Goal: Information Seeking & Learning: Learn about a topic

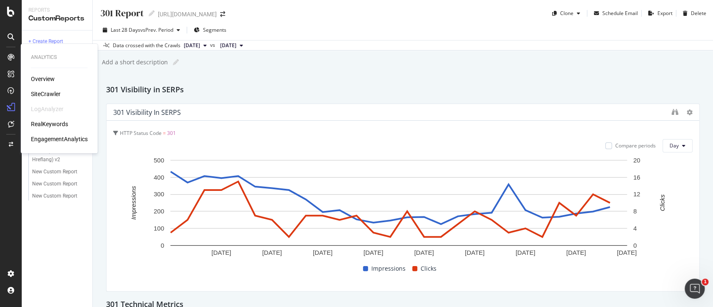
click at [19, 57] on link at bounding box center [11, 57] width 20 height 13
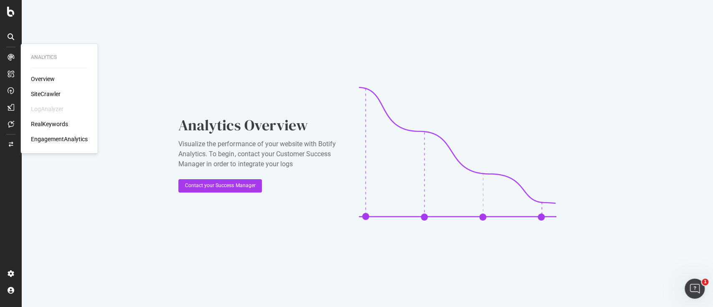
click at [50, 92] on div "SiteCrawler" at bounding box center [46, 94] width 30 height 8
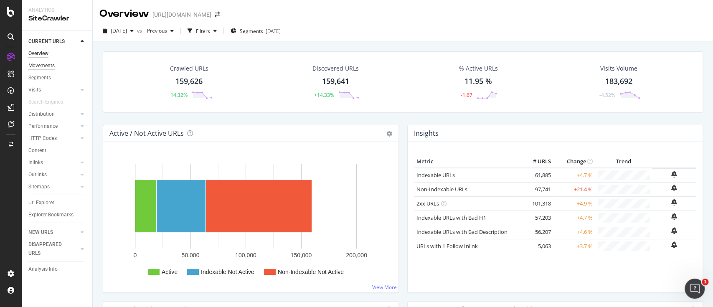
click at [47, 62] on div "Movements" at bounding box center [41, 65] width 26 height 9
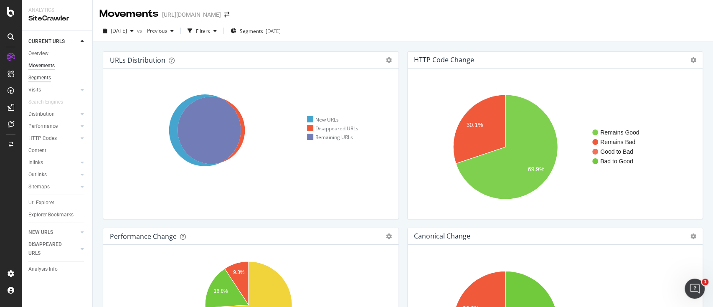
click at [46, 80] on div "Segments" at bounding box center [39, 77] width 23 height 9
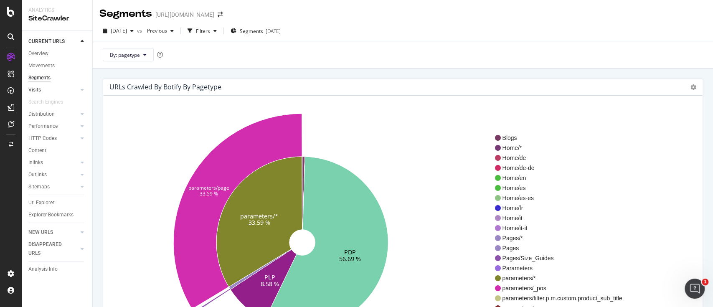
click at [48, 91] on link "Visits" at bounding box center [53, 90] width 50 height 9
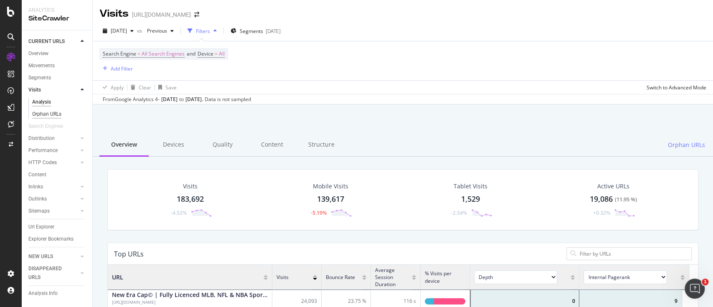
click at [44, 112] on div "Orphan URLs" at bounding box center [46, 114] width 29 height 9
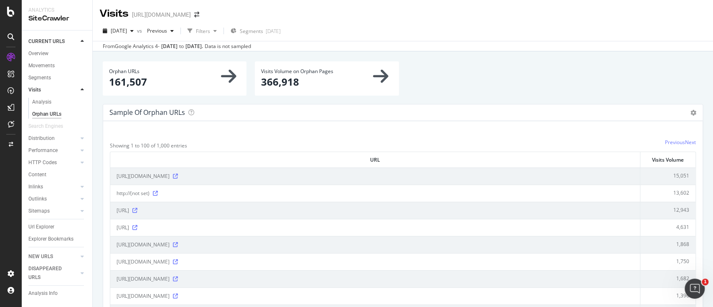
click at [87, 256] on div "NEW URLS" at bounding box center [60, 257] width 64 height 12
click at [86, 257] on div at bounding box center [82, 256] width 8 height 8
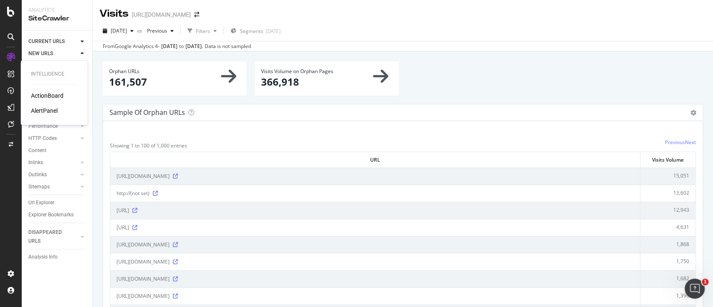
click at [49, 90] on div "Intelligence ActionBoard AlertPanel" at bounding box center [54, 92] width 60 height 61
click at [54, 93] on div "ActionBoard" at bounding box center [47, 95] width 33 height 8
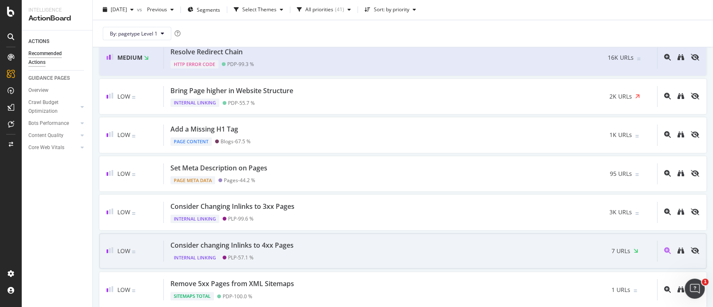
scroll to position [668, 0]
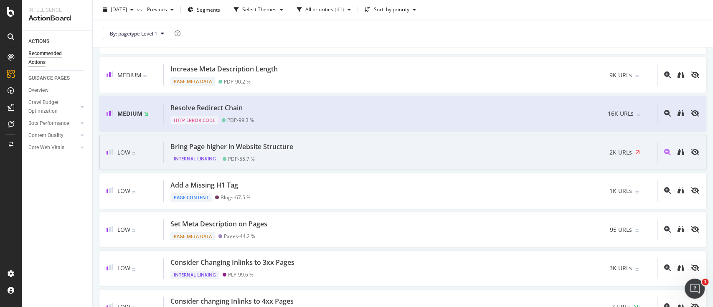
click at [364, 152] on div "Bring Page higher in Website Structure Internal Linking PDP - 55.7 % 2K URLs" at bounding box center [410, 152] width 493 height 21
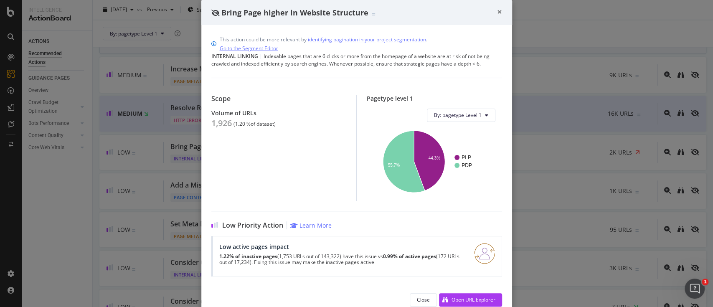
drag, startPoint x: 494, startPoint y: 10, endPoint x: 444, endPoint y: 50, distance: 63.9
click at [497, 10] on span "×" at bounding box center [499, 12] width 5 height 12
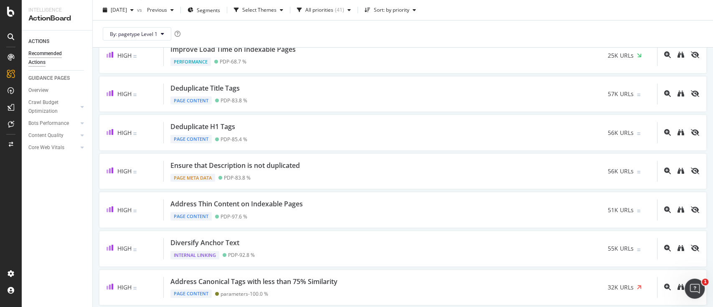
scroll to position [56, 0]
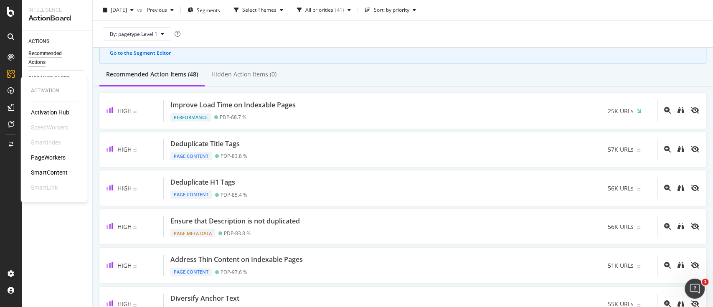
click at [51, 154] on div "PageWorkers" at bounding box center [48, 157] width 35 height 8
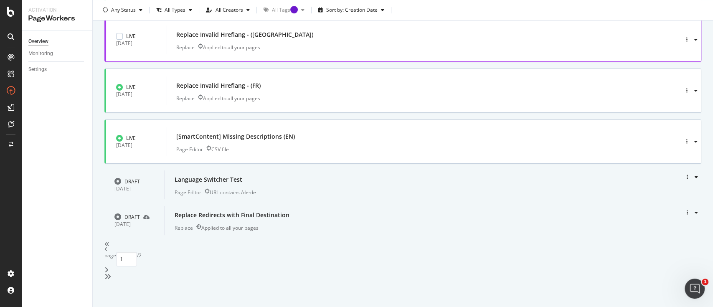
scroll to position [325, 0]
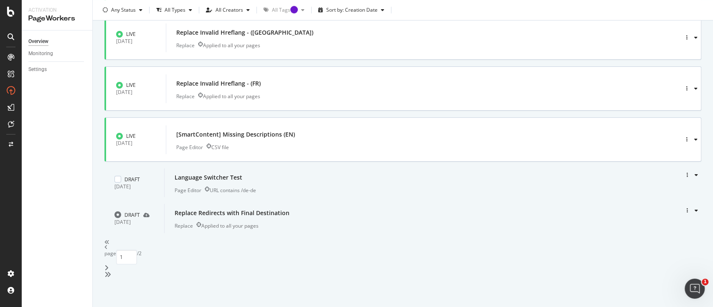
click at [411, 177] on div "Language Switcher Test" at bounding box center [414, 178] width 478 height 12
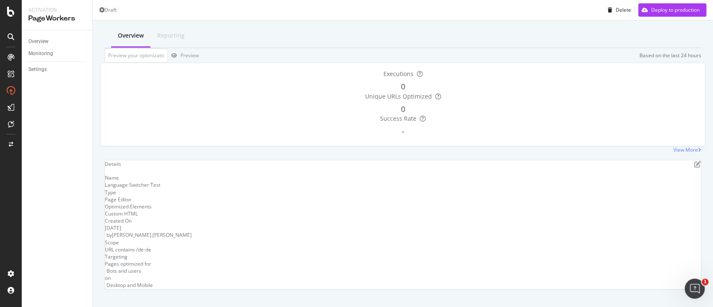
scroll to position [31, 0]
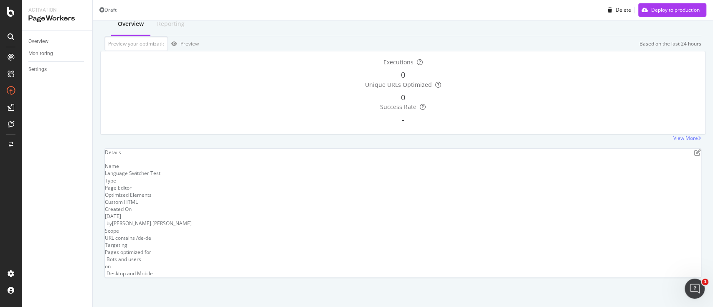
click at [516, 177] on div "Language Switcher Test" at bounding box center [403, 173] width 596 height 7
click at [694, 156] on icon "pen-to-square" at bounding box center [697, 152] width 7 height 7
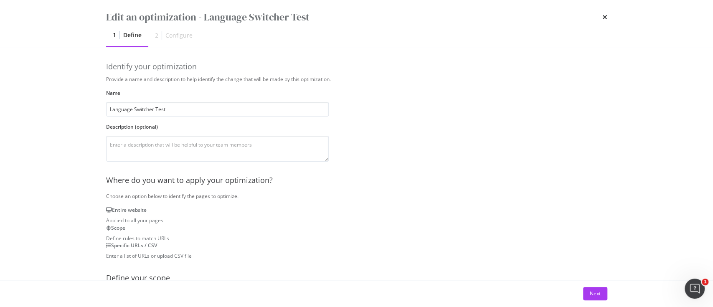
scroll to position [0, 0]
click at [602, 15] on icon "times" at bounding box center [604, 17] width 5 height 7
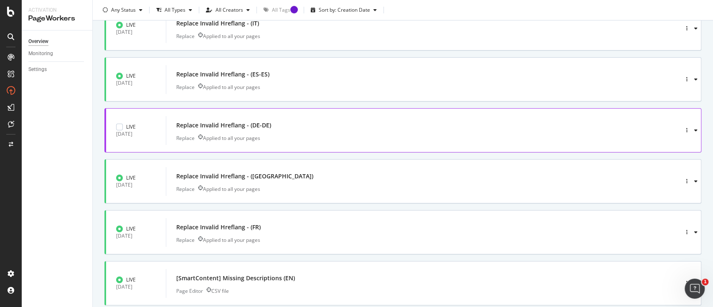
scroll to position [325, 0]
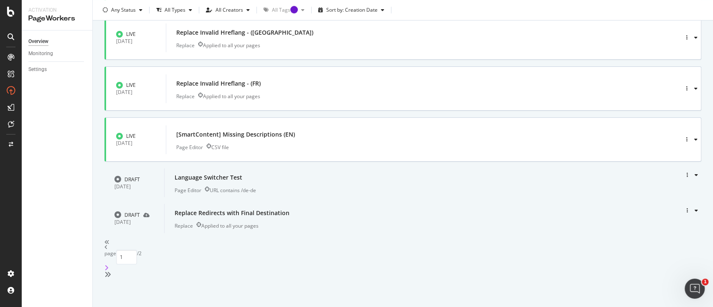
click at [109, 270] on icon "angle-right" at bounding box center [106, 267] width 4 height 7
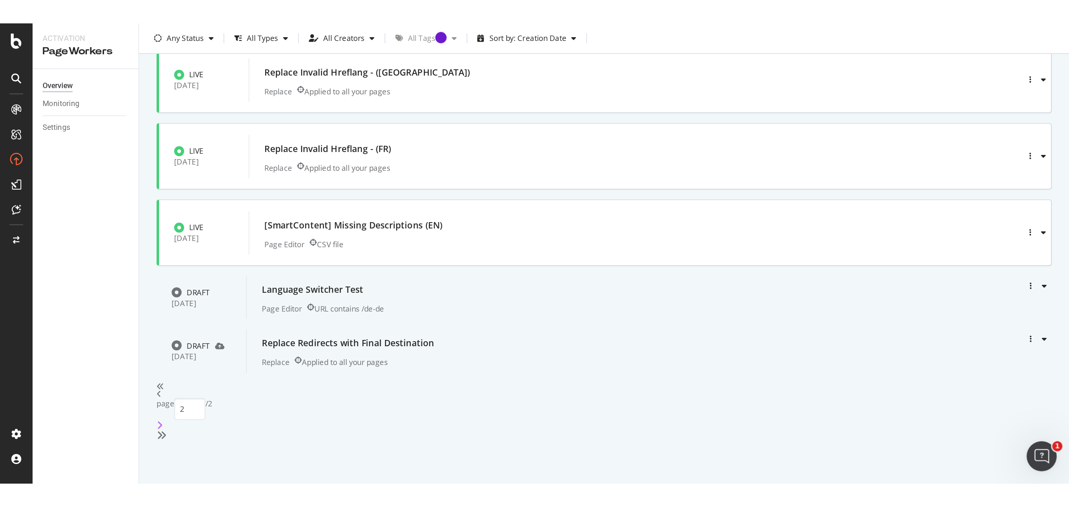
scroll to position [0, 0]
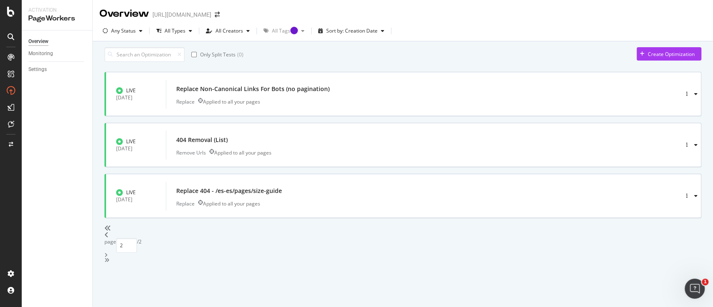
click at [367, 236] on div "angle-left" at bounding box center [402, 234] width 597 height 7
type input "1"
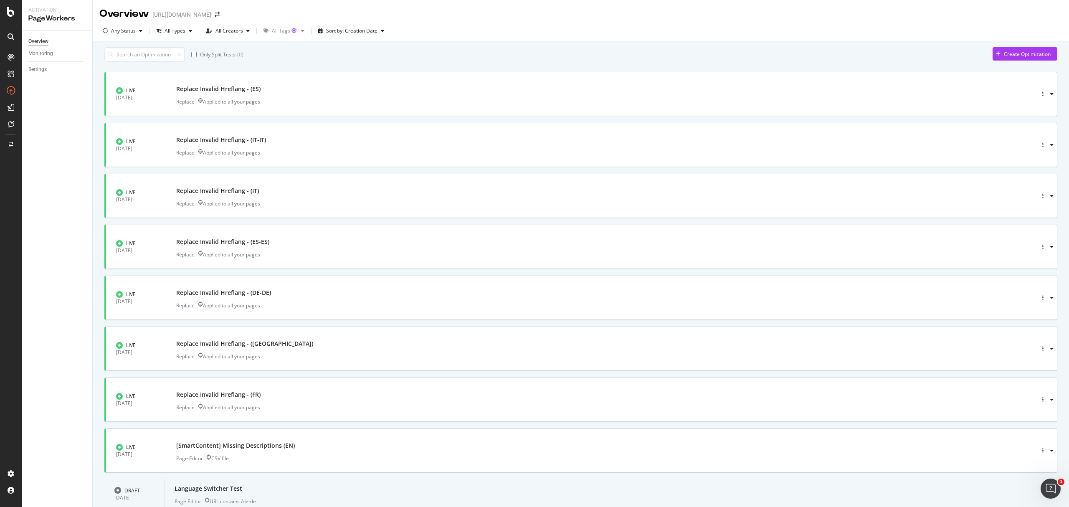
click at [211, 16] on div "[URL][DOMAIN_NAME]" at bounding box center [181, 14] width 59 height 8
click at [223, 13] on span at bounding box center [217, 15] width 12 height 6
click at [220, 13] on icon "arrow-right-arrow-left" at bounding box center [217, 15] width 5 height 6
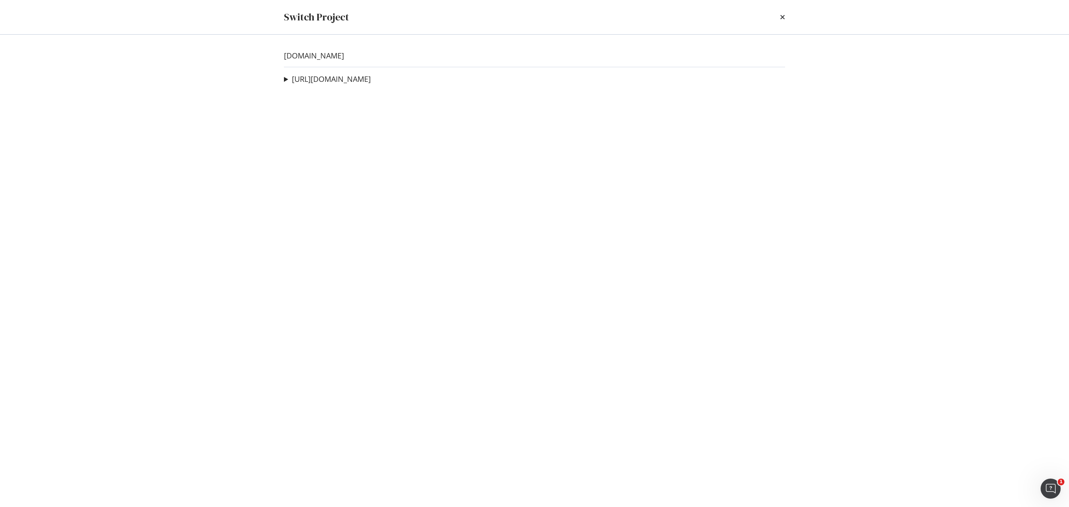
click at [373, 60] on div "[DOMAIN_NAME]" at bounding box center [534, 55] width 501 height 9
click at [344, 58] on link "[DOMAIN_NAME]" at bounding box center [314, 55] width 60 height 9
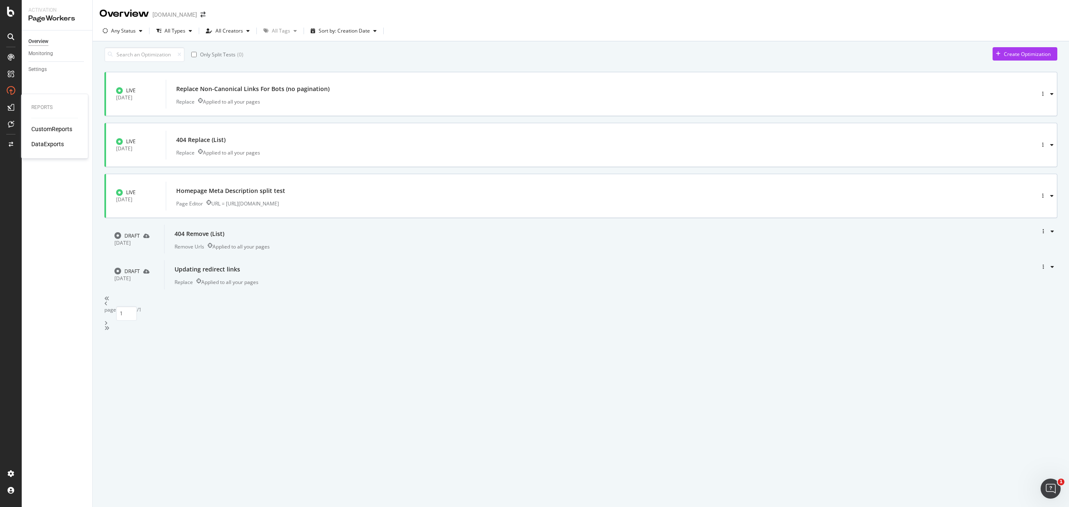
click at [39, 123] on div "Reports CustomReports DataExports" at bounding box center [55, 126] width 60 height 61
click at [47, 126] on div "CustomReports" at bounding box center [51, 129] width 41 height 8
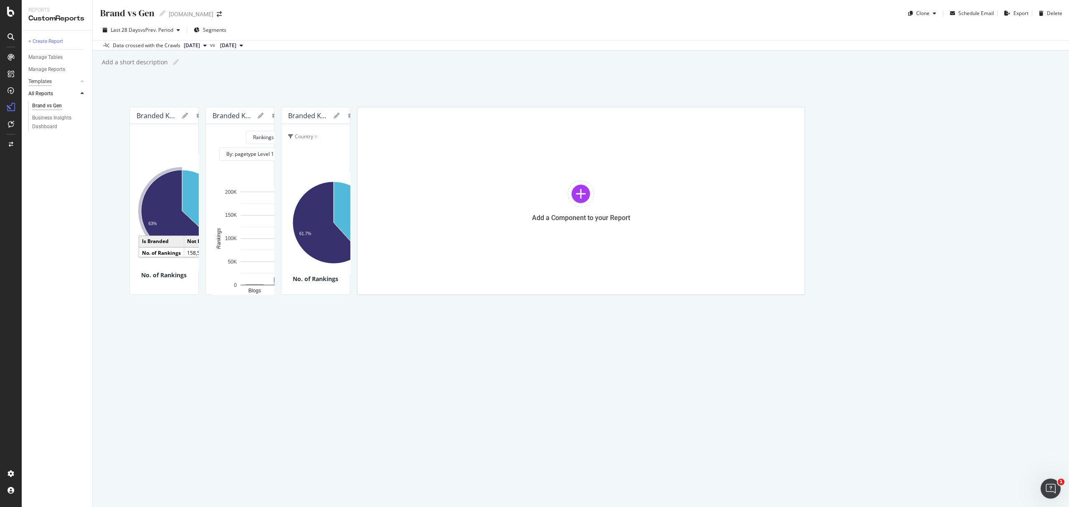
click at [42, 82] on div "Templates" at bounding box center [39, 81] width 23 height 9
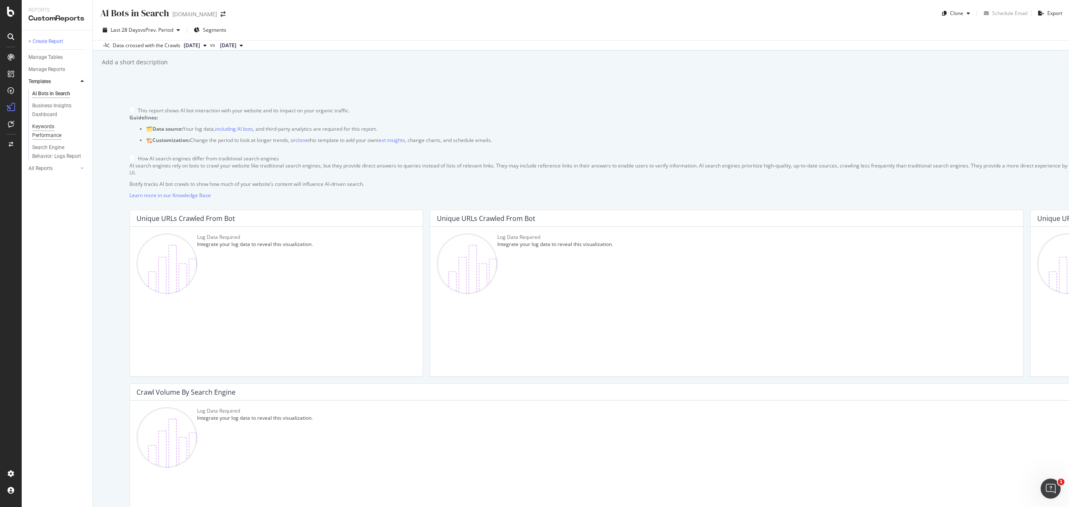
click at [44, 129] on div "Keywords Performance" at bounding box center [55, 131] width 47 height 18
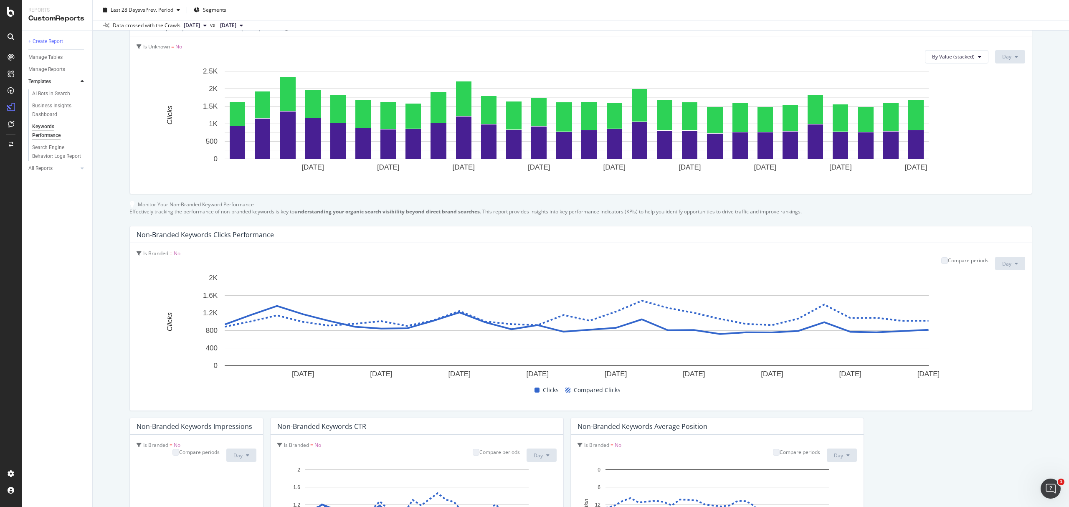
scroll to position [56, 0]
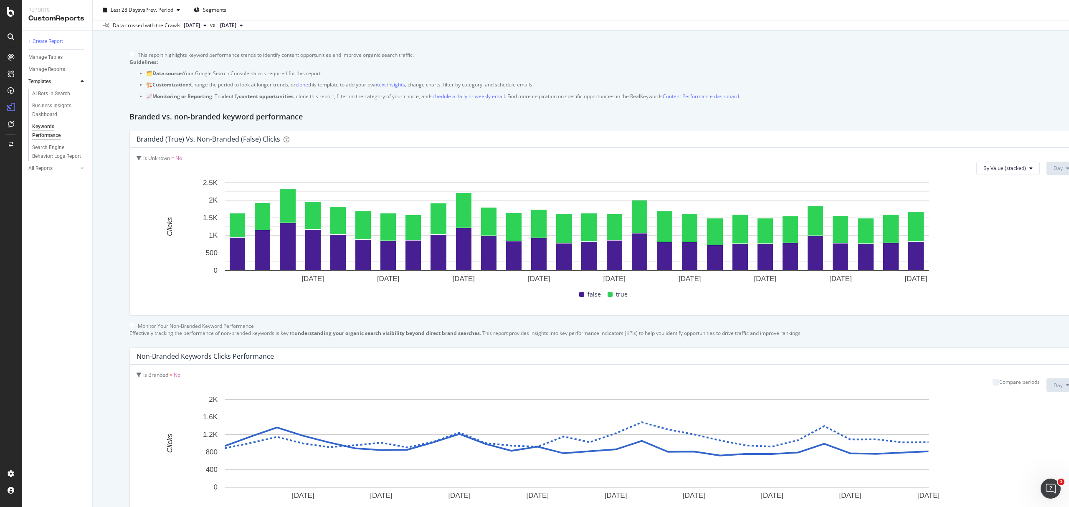
click at [616, 299] on span "true" at bounding box center [622, 294] width 12 height 10
click at [712, 194] on div "Clone the report template to modify its components" at bounding box center [920, 197] width 111 height 14
click at [712, 172] on span "By Value (stacked)" at bounding box center [1004, 167] width 43 height 7
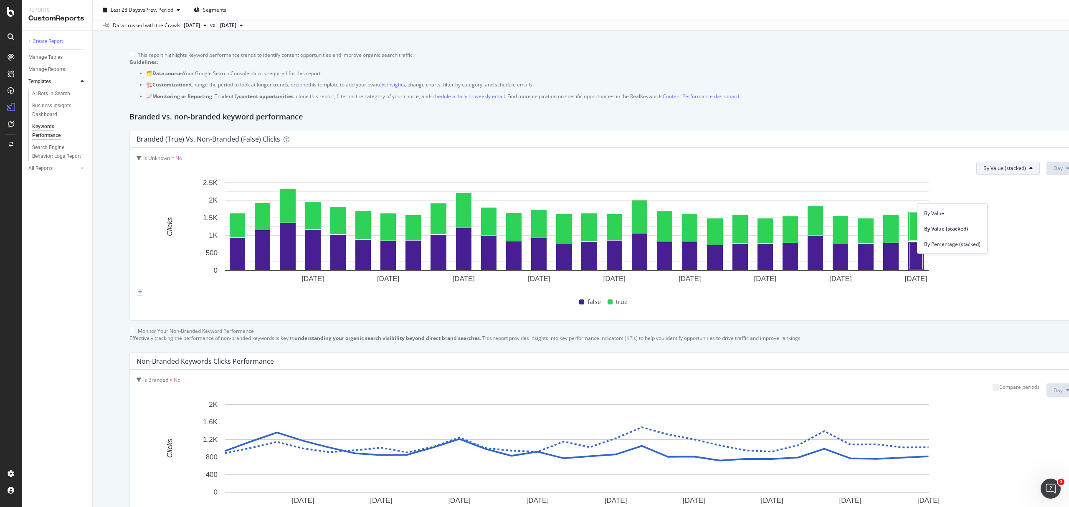
click at [712, 271] on rect "A chart." at bounding box center [577, 233] width 880 height 110
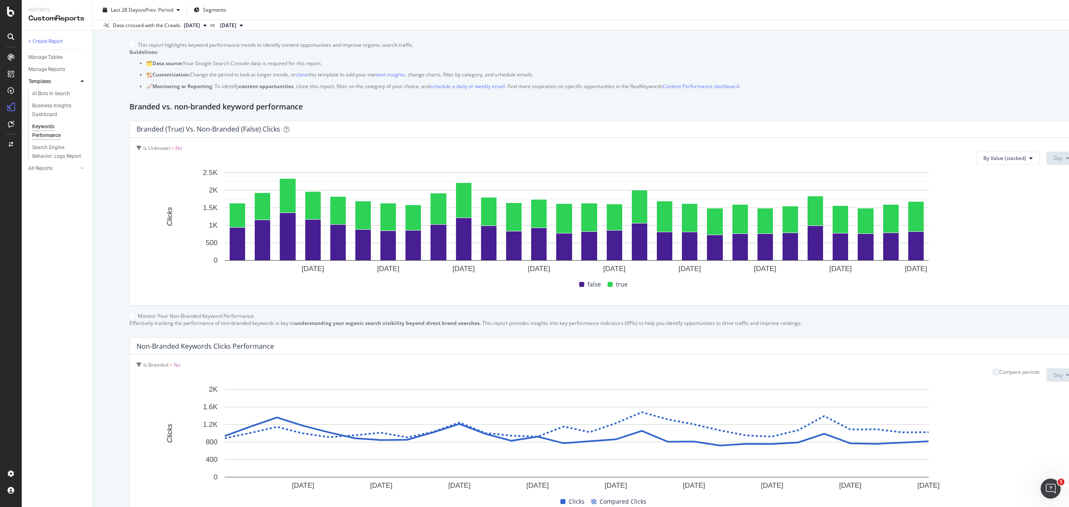
scroll to position [47, 0]
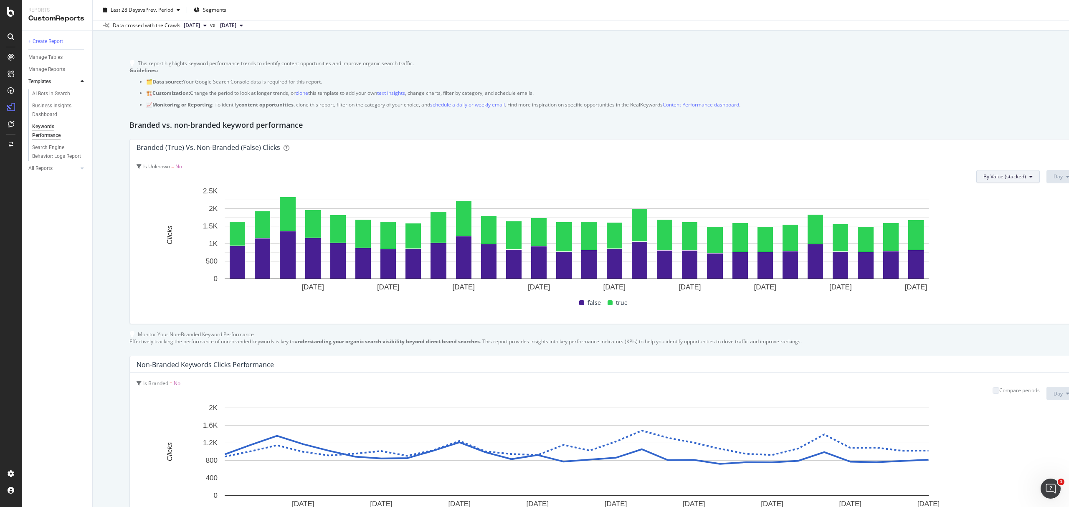
click at [712, 183] on button "By Value (stacked)" at bounding box center [1007, 176] width 63 height 13
click at [712, 258] on div "By Percentage (stacked)" at bounding box center [952, 252] width 70 height 12
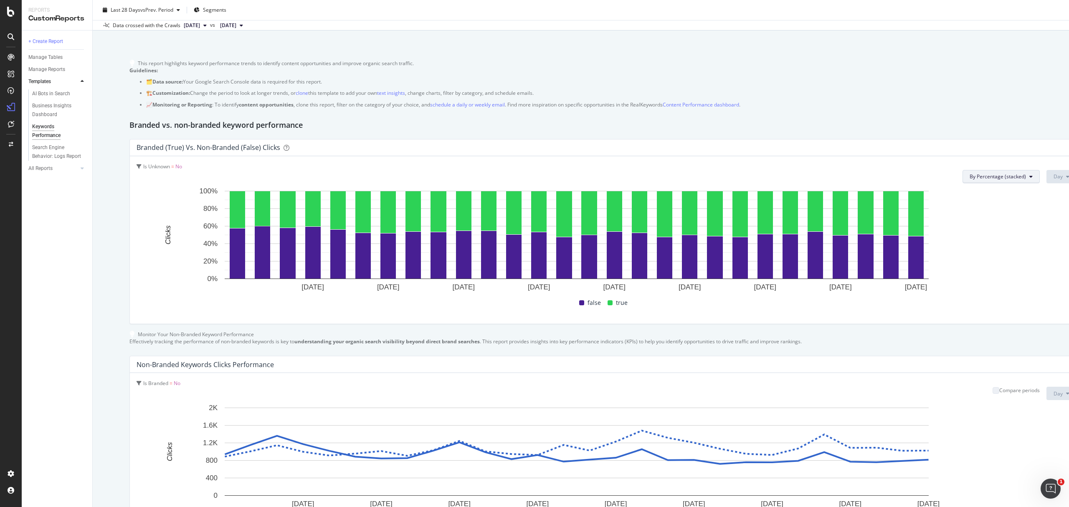
click at [712, 180] on span "By Percentage (stacked)" at bounding box center [997, 176] width 56 height 7
click at [712, 220] on span "By Value" at bounding box center [940, 222] width 58 height 8
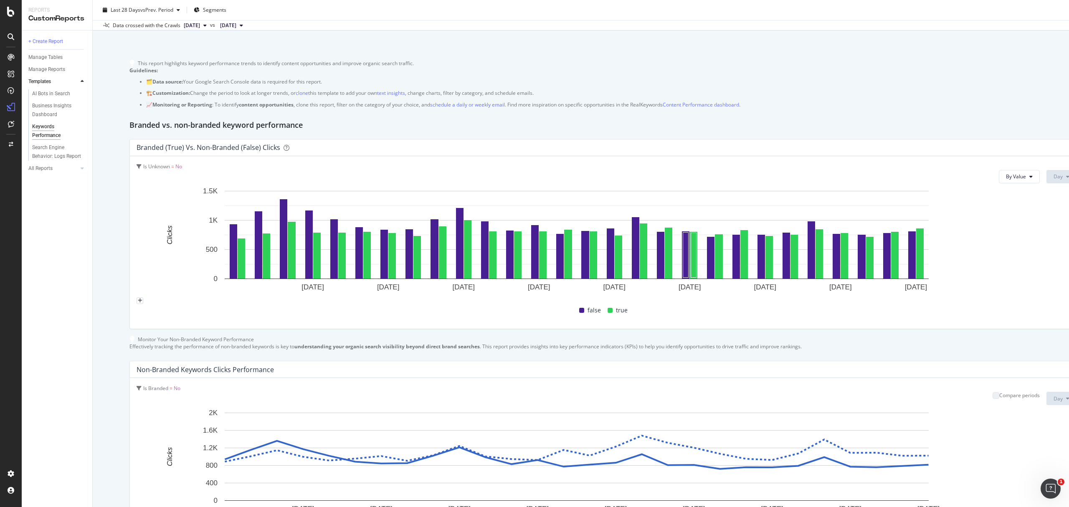
scroll to position [0, 0]
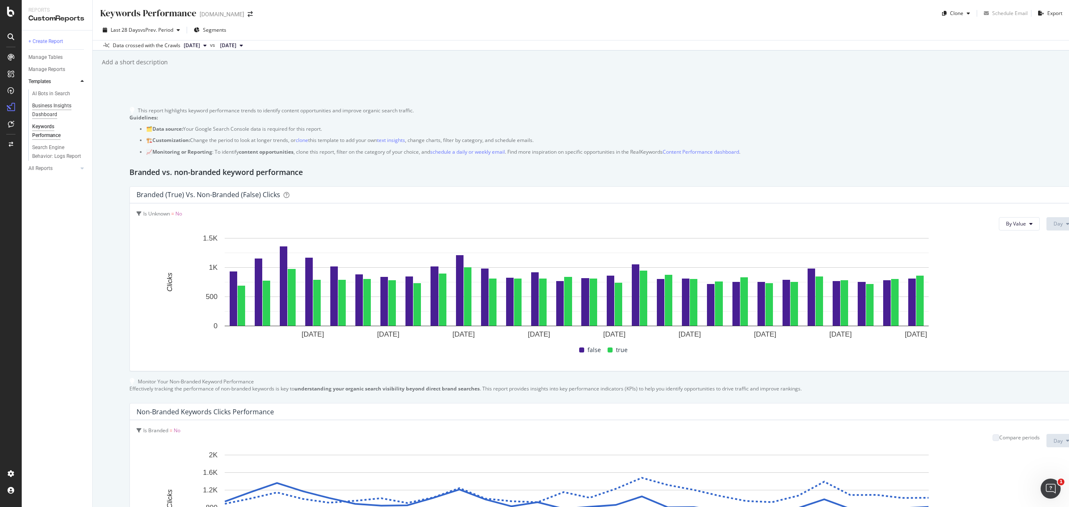
click at [53, 106] on div "Business Insights Dashboard" at bounding box center [56, 110] width 48 height 18
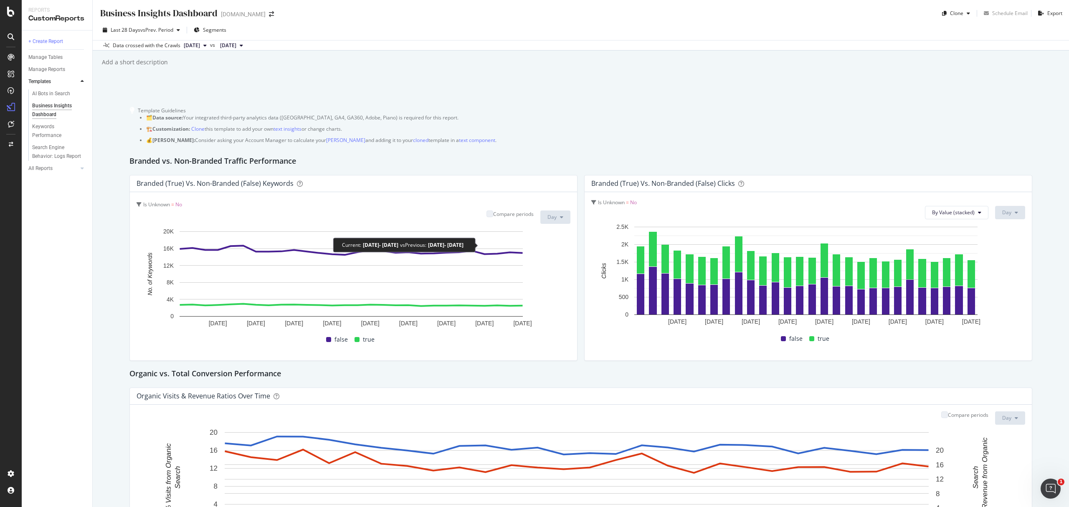
click at [514, 218] on div "Compare periods" at bounding box center [513, 213] width 40 height 7
click at [505, 218] on div "Compare periods" at bounding box center [513, 213] width 40 height 7
click at [200, 48] on span "[DATE]" at bounding box center [192, 46] width 16 height 8
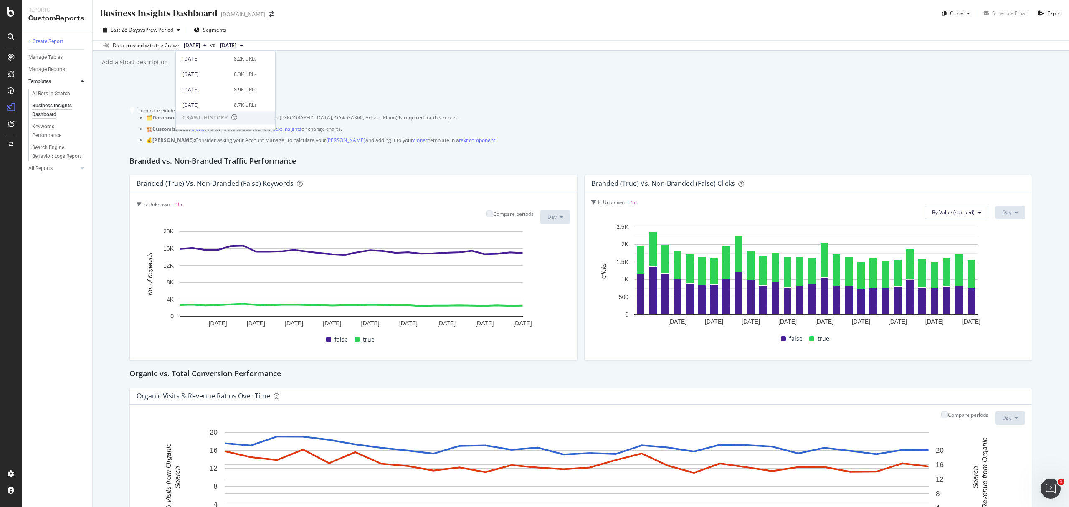
scroll to position [75, 0]
click at [251, 107] on div "19.3K URLs" at bounding box center [244, 105] width 26 height 8
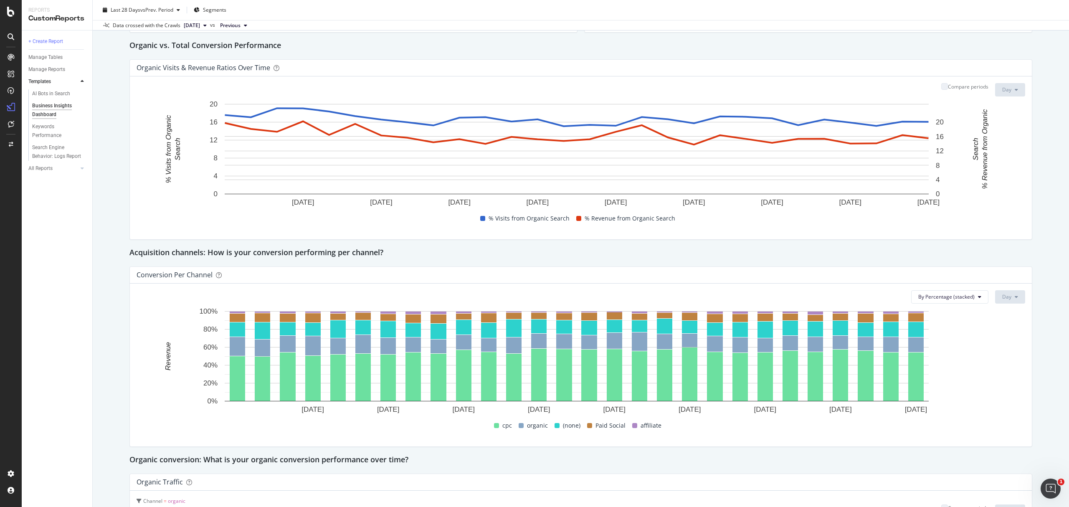
scroll to position [167, 0]
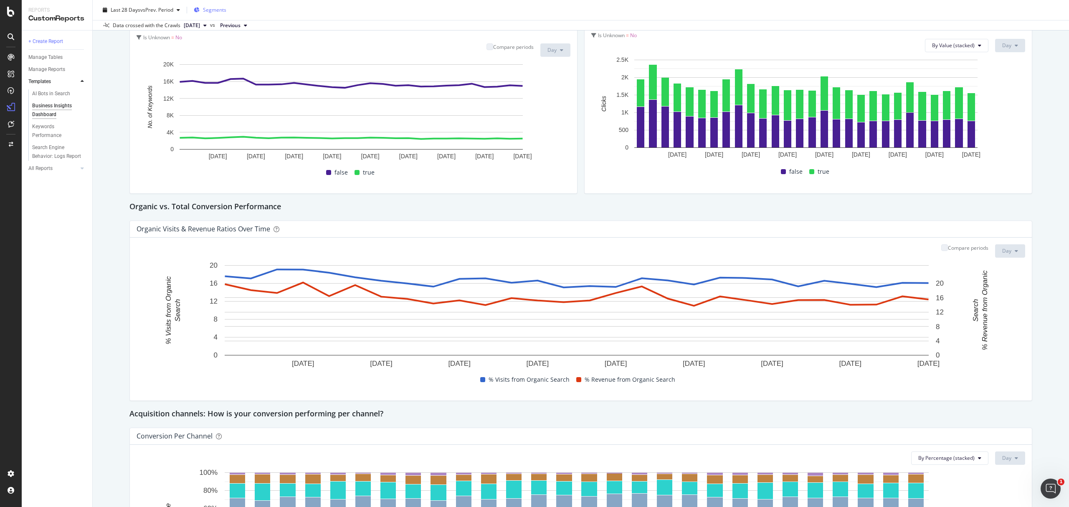
click at [224, 13] on div "Segments" at bounding box center [214, 9] width 23 height 7
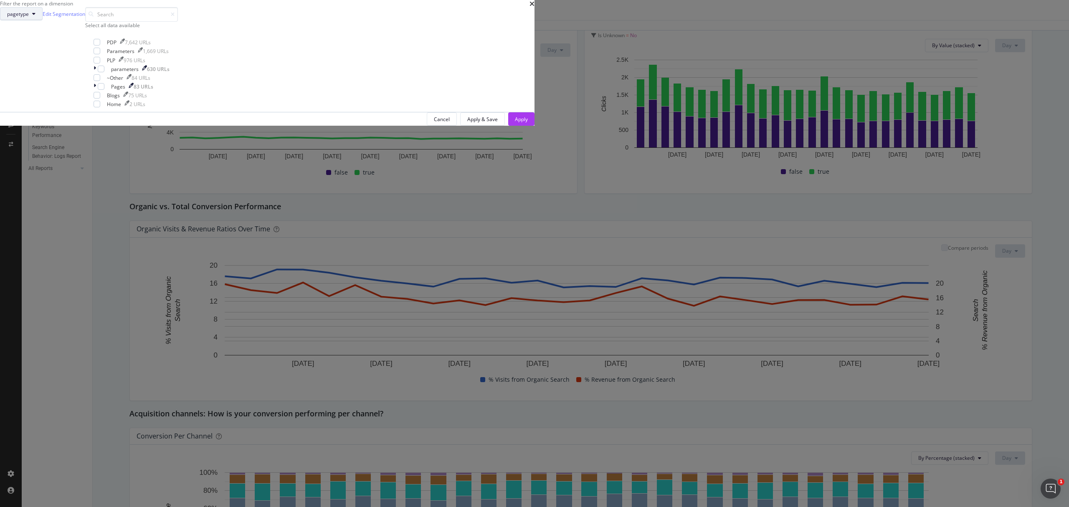
click at [43, 20] on button "pagetype" at bounding box center [21, 13] width 43 height 13
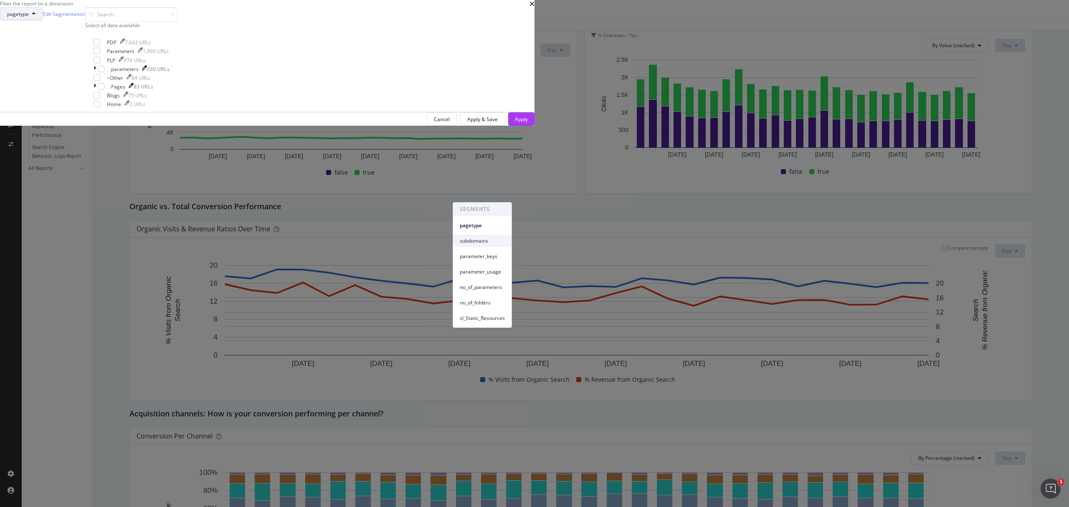
click at [485, 244] on span "subdomains" at bounding box center [482, 241] width 45 height 8
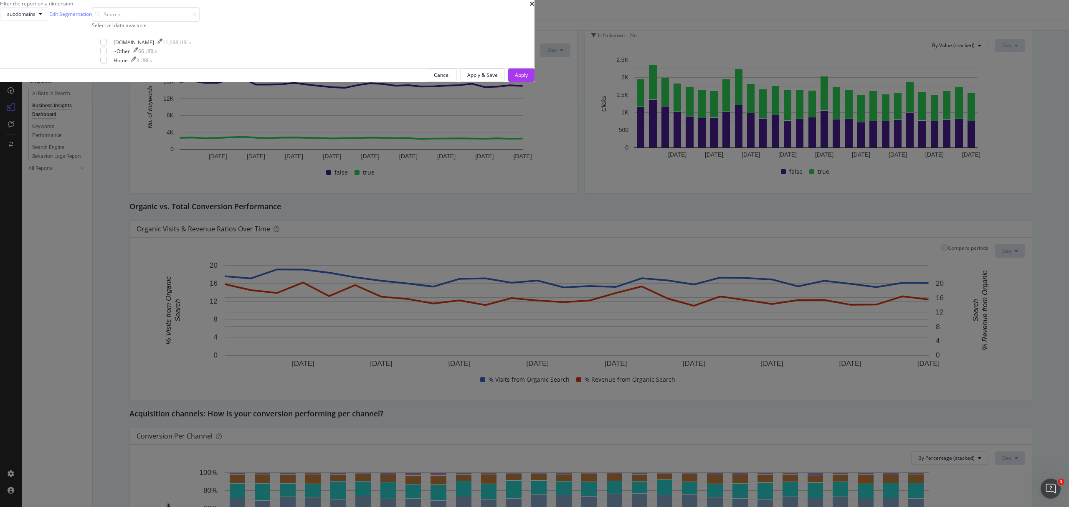
click at [534, 7] on div "Filter the report on a dimension" at bounding box center [267, 3] width 534 height 7
click at [534, 7] on icon "times" at bounding box center [531, 3] width 5 height 7
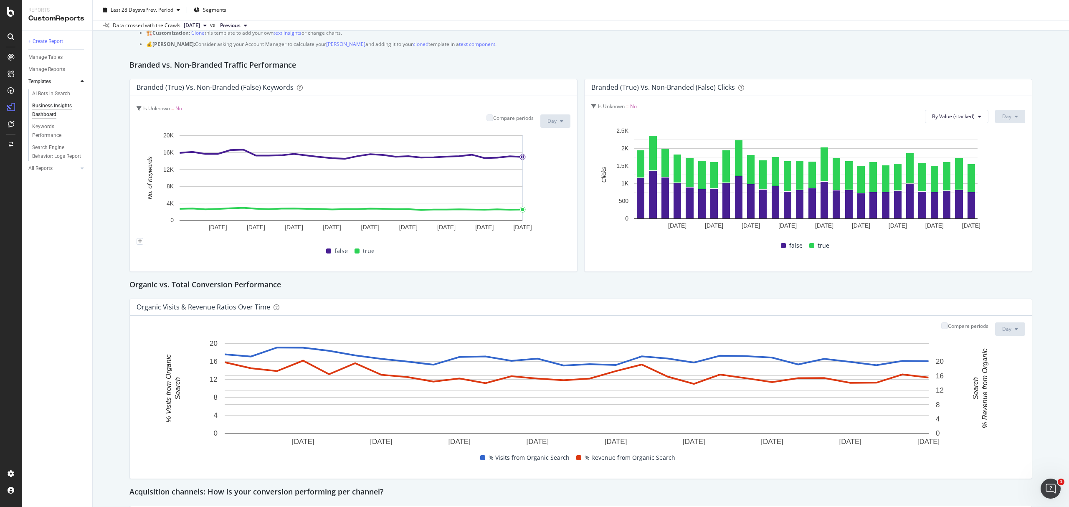
scroll to position [0, 0]
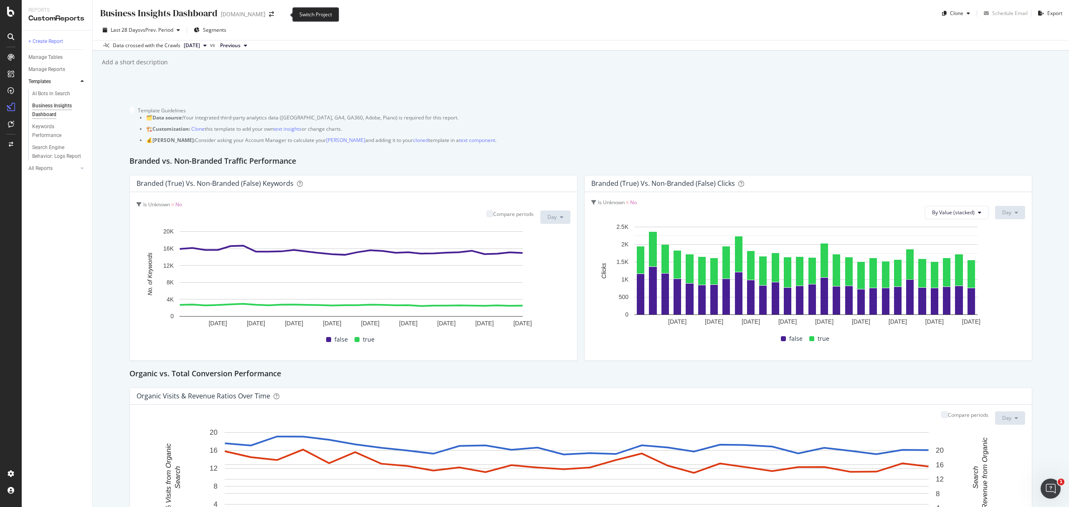
drag, startPoint x: 279, startPoint y: 14, endPoint x: 303, endPoint y: 39, distance: 34.3
click at [277, 14] on span at bounding box center [272, 14] width 12 height 6
click at [266, 13] on div "[DOMAIN_NAME]" at bounding box center [243, 14] width 45 height 8
click at [274, 13] on icon "arrow-right-arrow-left" at bounding box center [271, 14] width 5 height 6
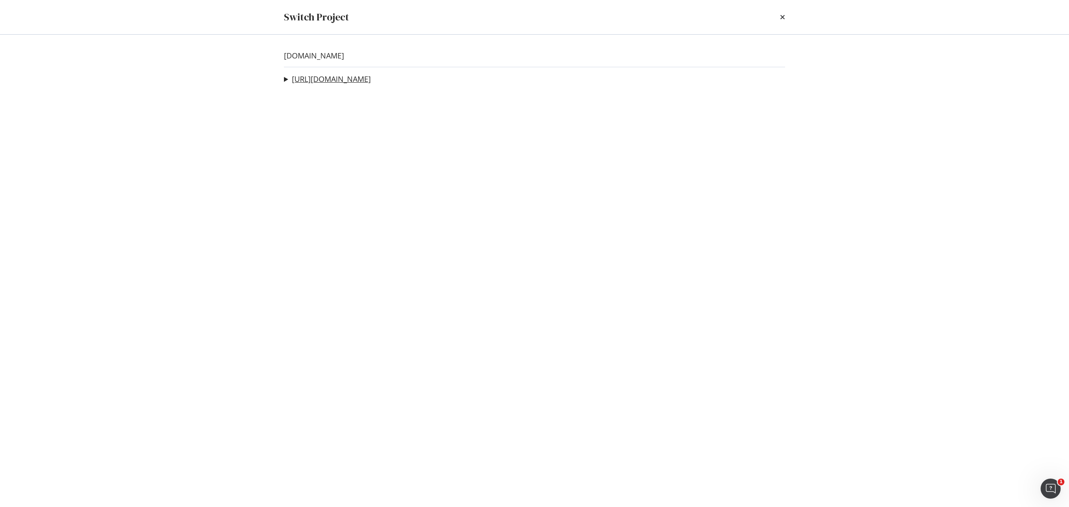
click at [341, 83] on link "[URL][DOMAIN_NAME]" at bounding box center [331, 79] width 79 height 9
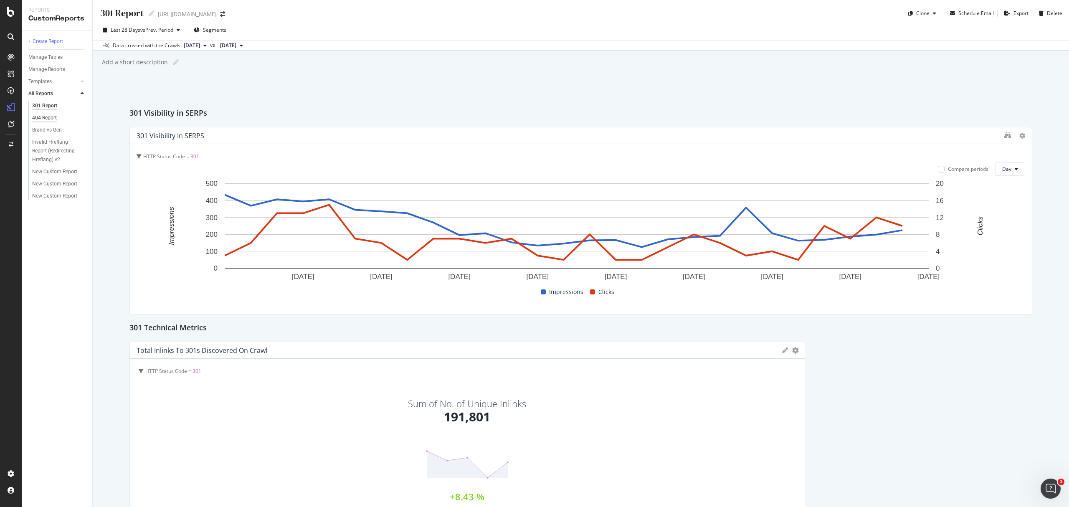
click at [53, 120] on div "404 Report" at bounding box center [44, 118] width 25 height 9
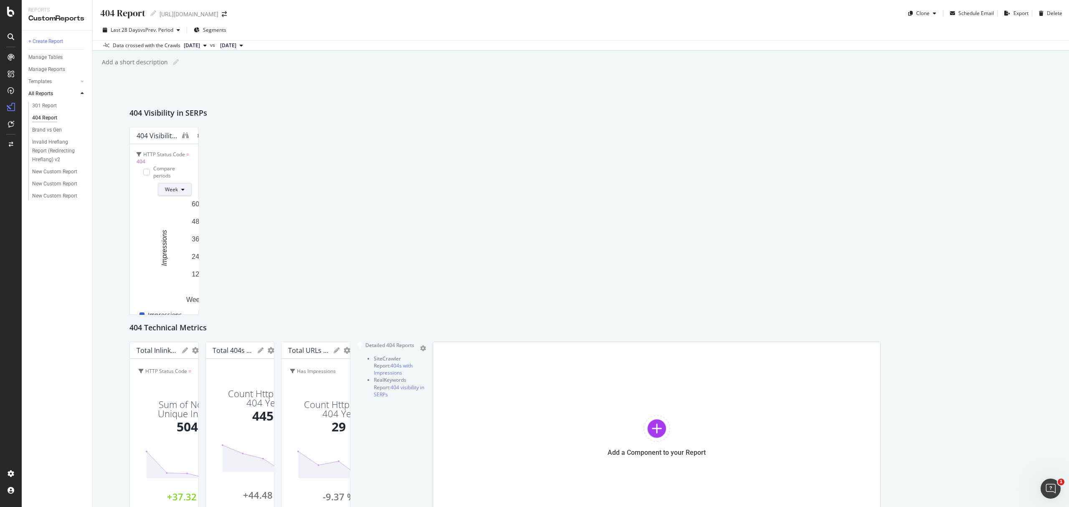
click at [192, 183] on button "Week" at bounding box center [175, 189] width 34 height 13
click at [712, 212] on div "Month" at bounding box center [847, 213] width 28 height 12
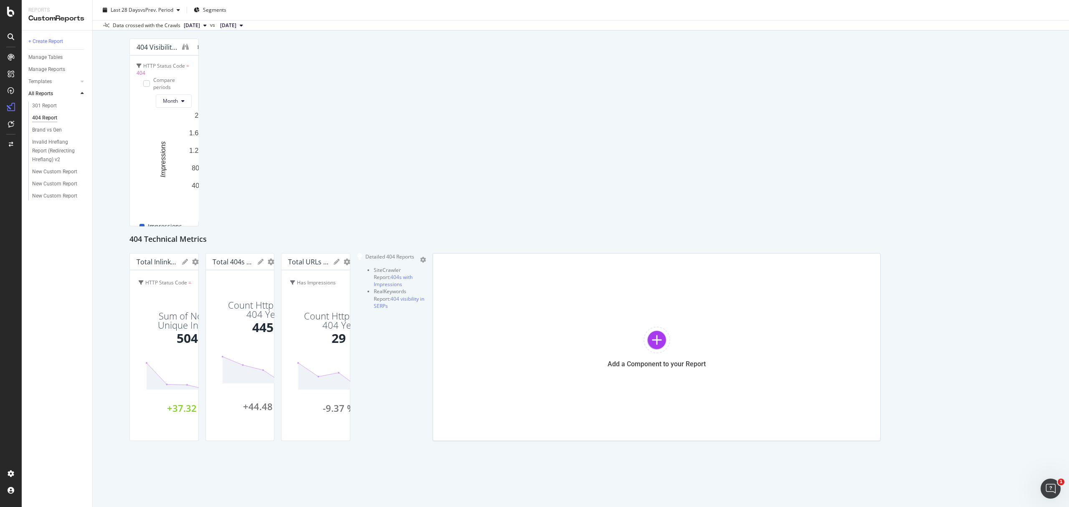
scroll to position [517, 0]
click at [52, 149] on div "Invalid Hreflang Report (Redirecting Hreflang) v2" at bounding box center [57, 151] width 51 height 26
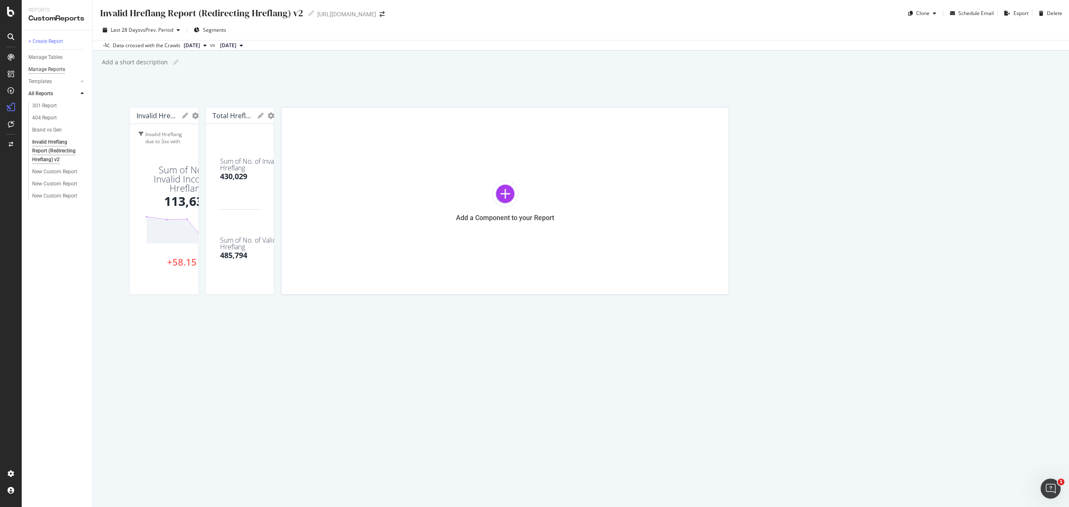
click at [52, 71] on div "Manage Reports" at bounding box center [46, 69] width 37 height 9
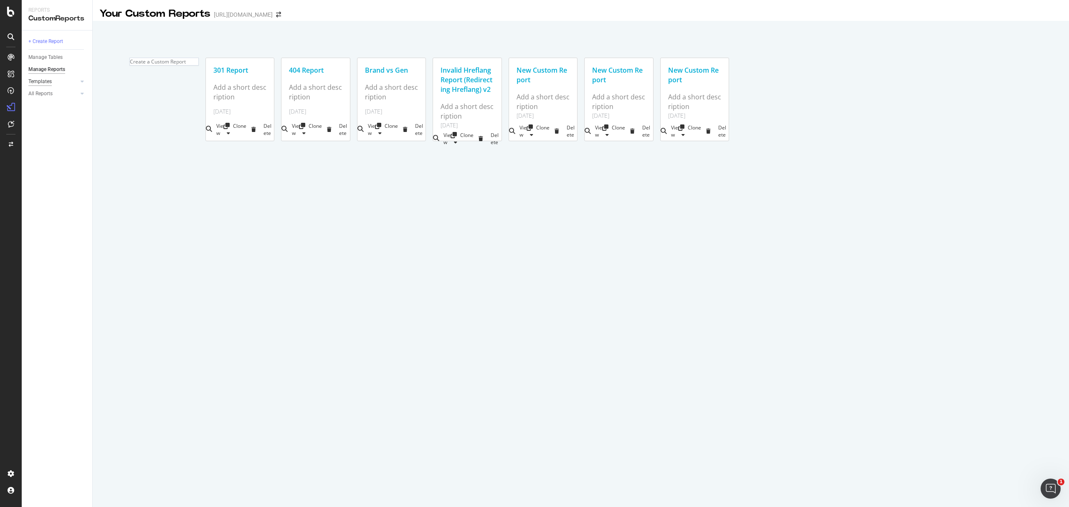
click at [46, 80] on div "Templates" at bounding box center [39, 81] width 23 height 9
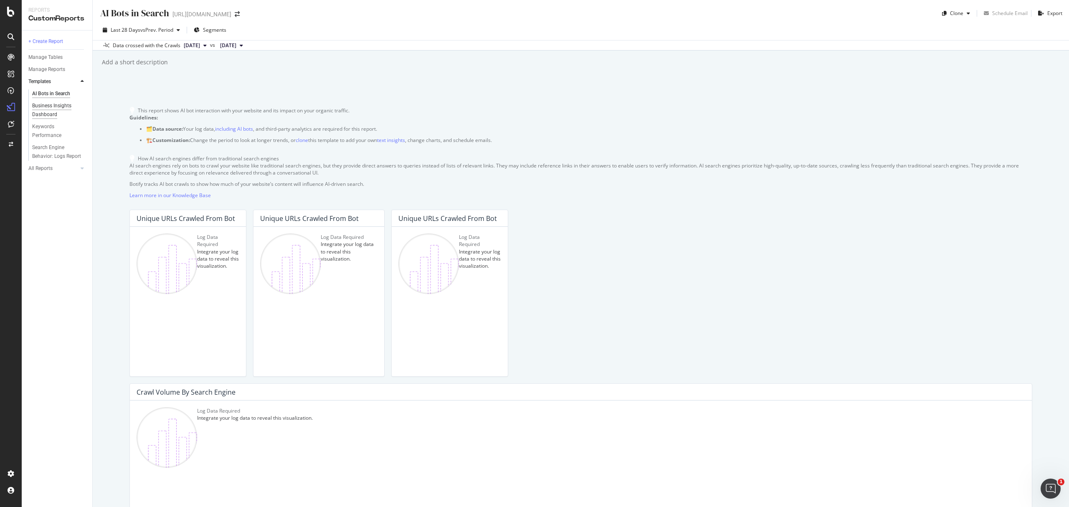
click at [49, 117] on div "Business Insights Dashboard" at bounding box center [56, 110] width 48 height 18
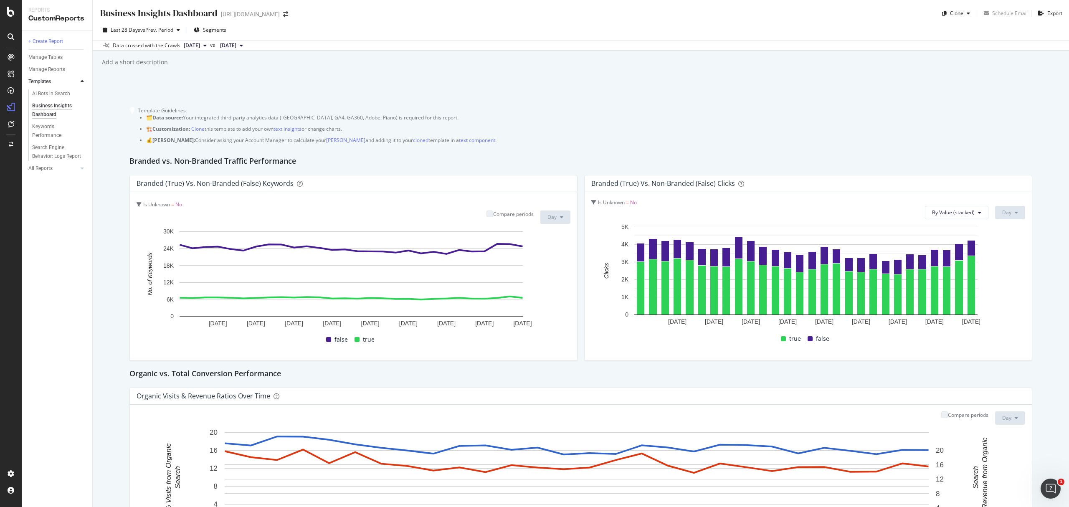
click at [236, 49] on span "[DATE]" at bounding box center [228, 46] width 16 height 8
drag, startPoint x: 278, startPoint y: 122, endPoint x: 280, endPoint y: 106, distance: 16.0
click at [280, 106] on div "Crawl History [DATE] 1.0M URLs [DATE] 1.0M URLs [DATE] 250K URLs" at bounding box center [277, 96] width 99 height 60
click at [280, 106] on div "[DATE] 1.0M URLs" at bounding box center [271, 105] width 74 height 8
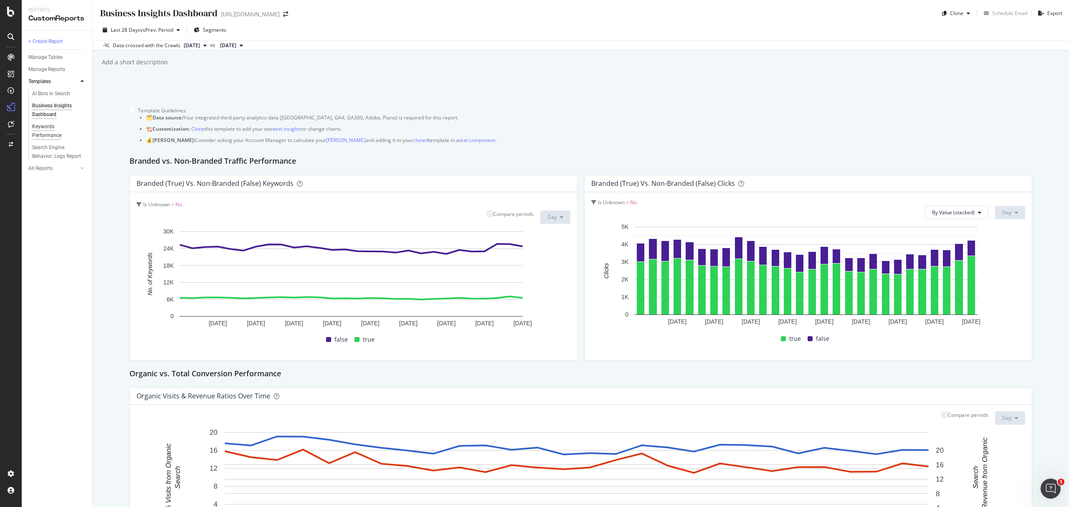
click at [53, 132] on div "Keywords Performance" at bounding box center [55, 131] width 47 height 18
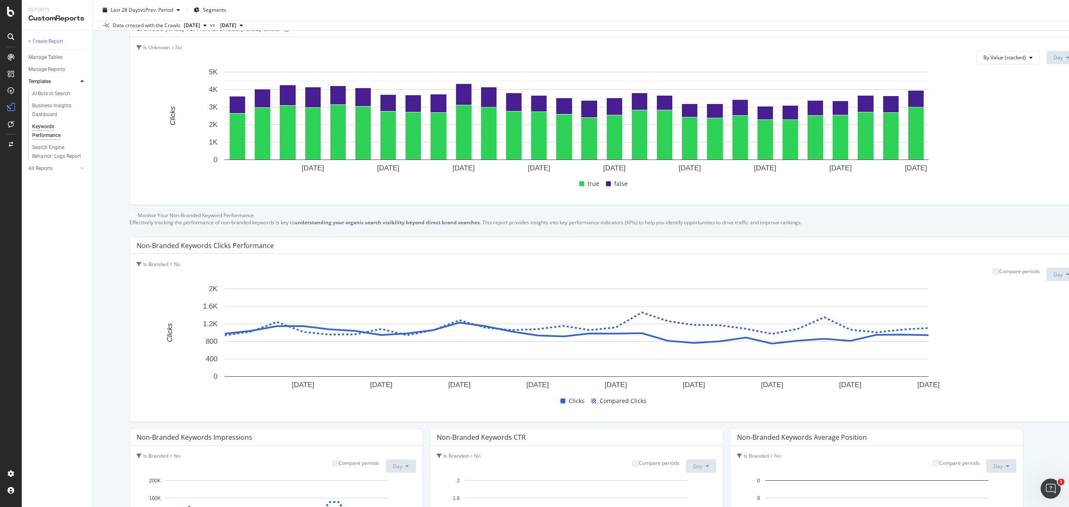
scroll to position [167, 0]
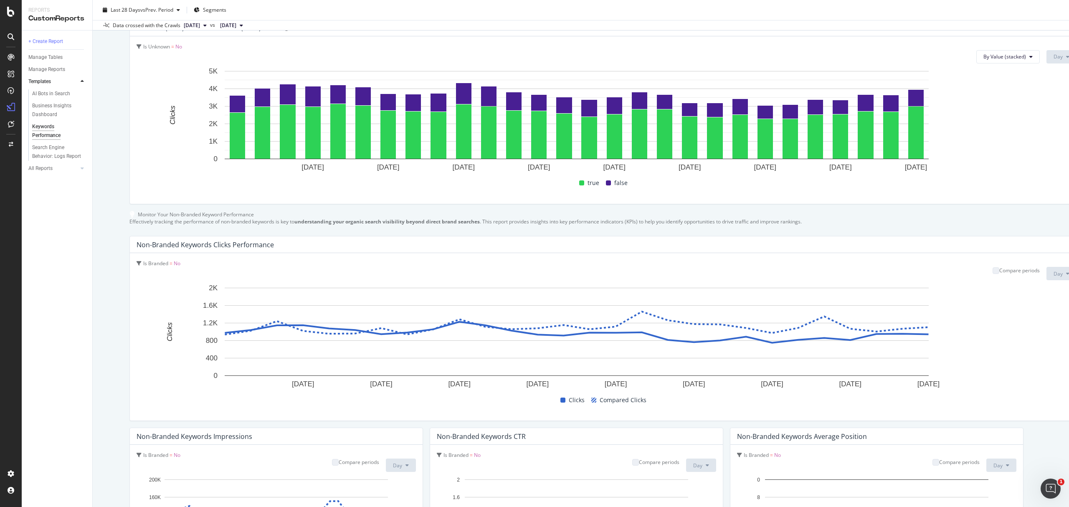
click at [614, 188] on span "false" at bounding box center [620, 183] width 13 height 10
click at [712, 63] on button "By Value (stacked)" at bounding box center [1007, 56] width 63 height 13
click at [712, 134] on span "By Percentage (stacked)" at bounding box center [952, 133] width 56 height 8
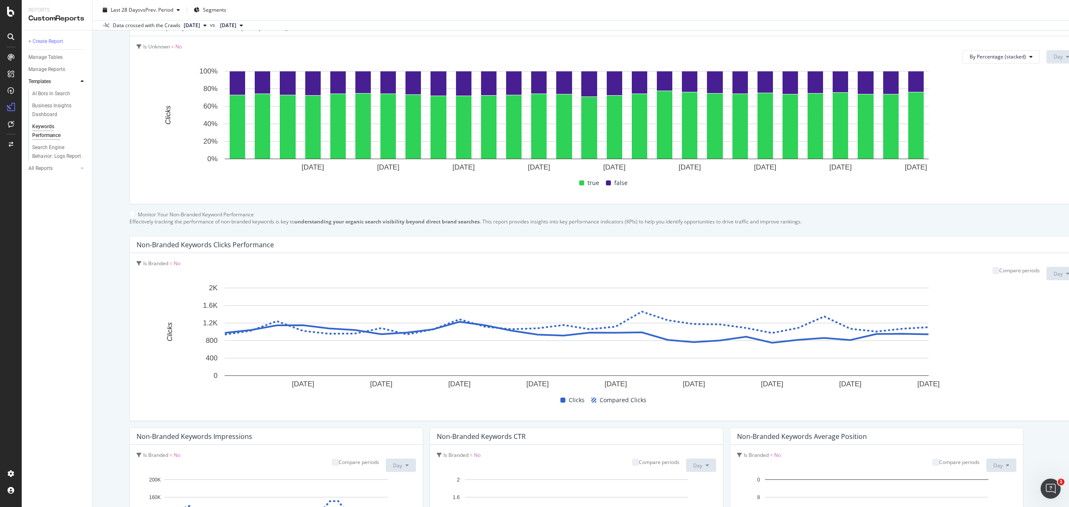
click at [712, 50] on div "Is Unknown = No" at bounding box center [607, 46] width 940 height 7
click at [712, 60] on span "By Percentage (stacked)" at bounding box center [997, 56] width 56 height 7
click at [712, 104] on span "By Value" at bounding box center [940, 102] width 58 height 8
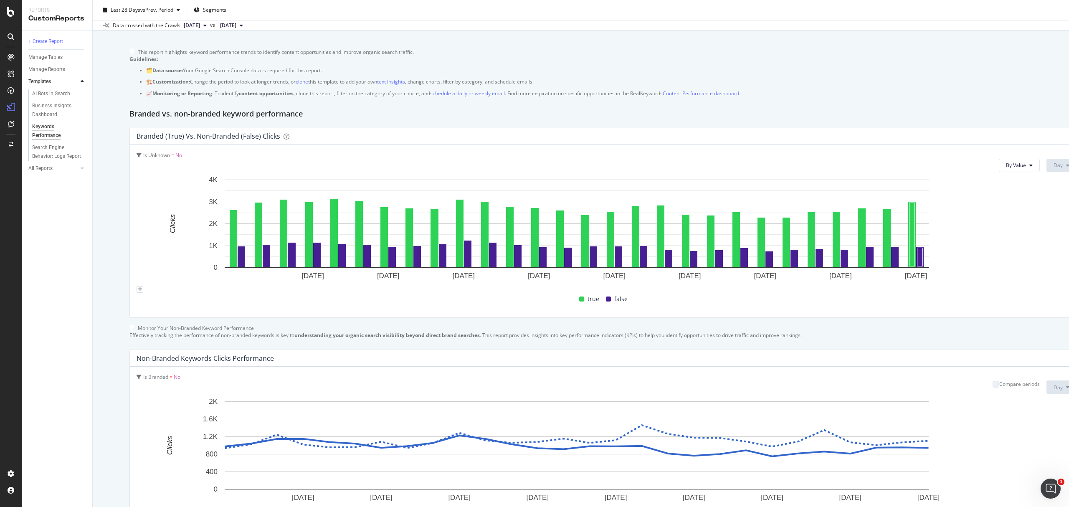
scroll to position [56, 0]
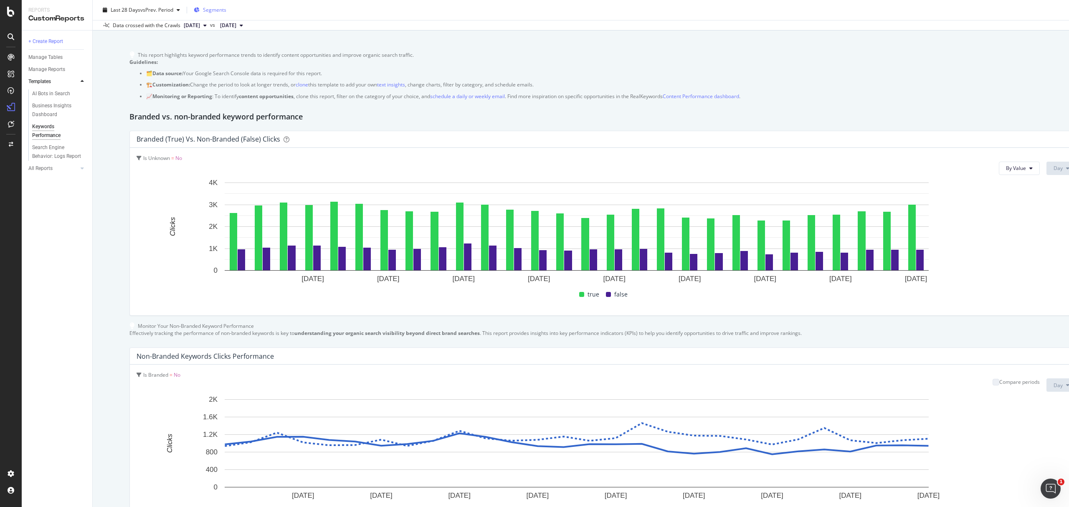
click at [230, 7] on button "Segments" at bounding box center [209, 9] width 39 height 13
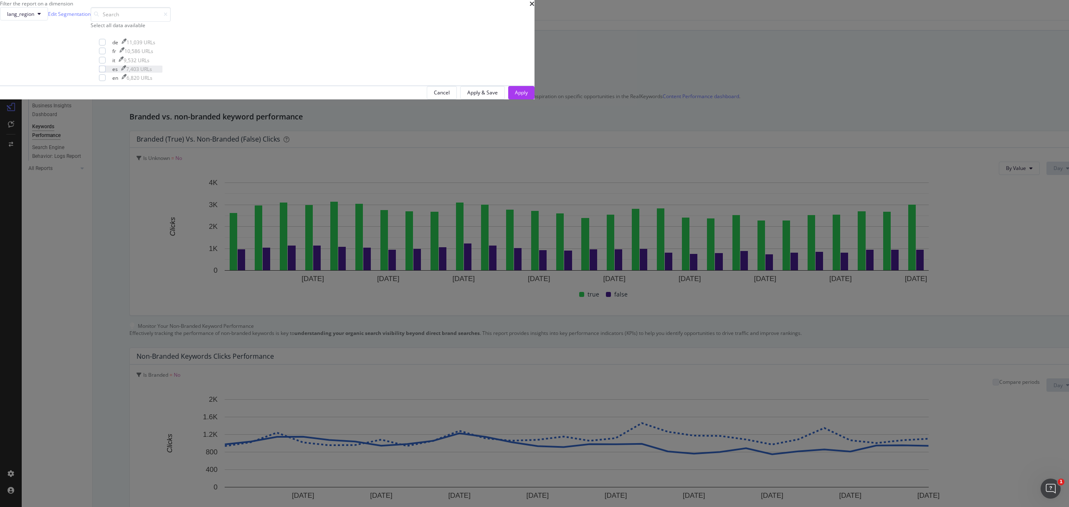
click at [162, 73] on div "es 7,403 URLs" at bounding box center [130, 69] width 63 height 7
click at [528, 99] on div "Apply" at bounding box center [521, 92] width 13 height 13
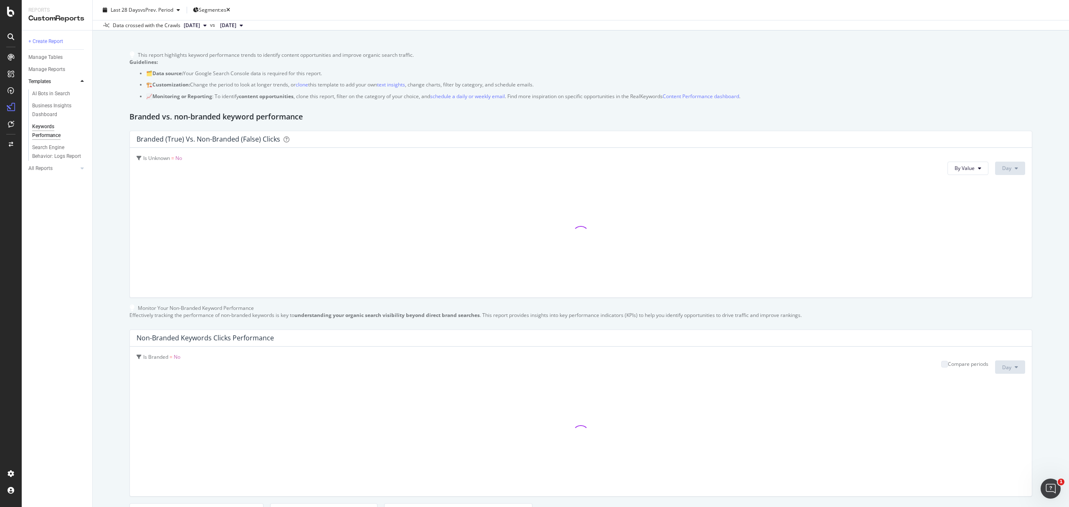
drag, startPoint x: 603, startPoint y: 333, endPoint x: 609, endPoint y: 324, distance: 10.0
click at [608, 291] on div at bounding box center [581, 234] width 888 height 112
